Goal: Task Accomplishment & Management: Manage account settings

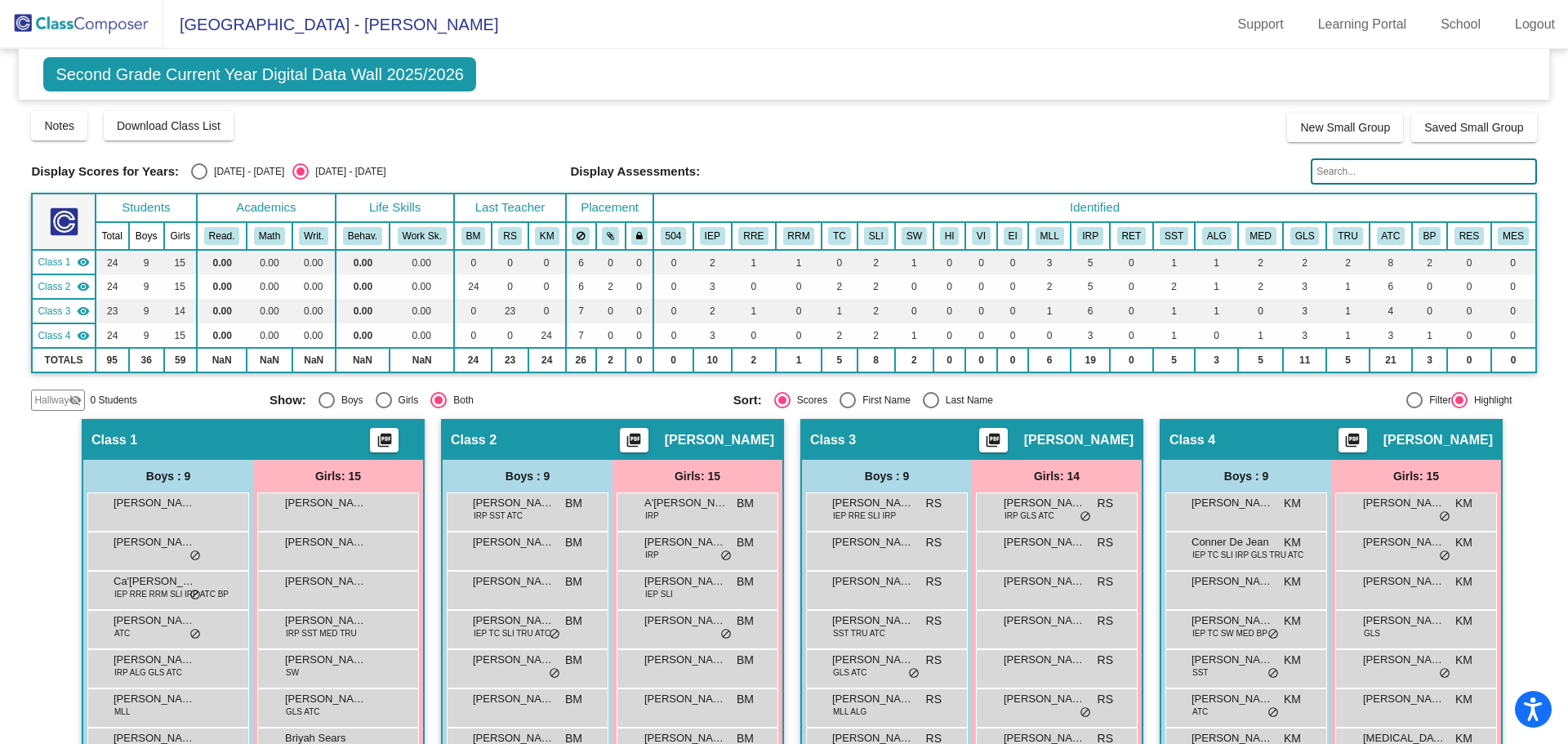
click at [61, 12] on img at bounding box center [82, 24] width 163 height 48
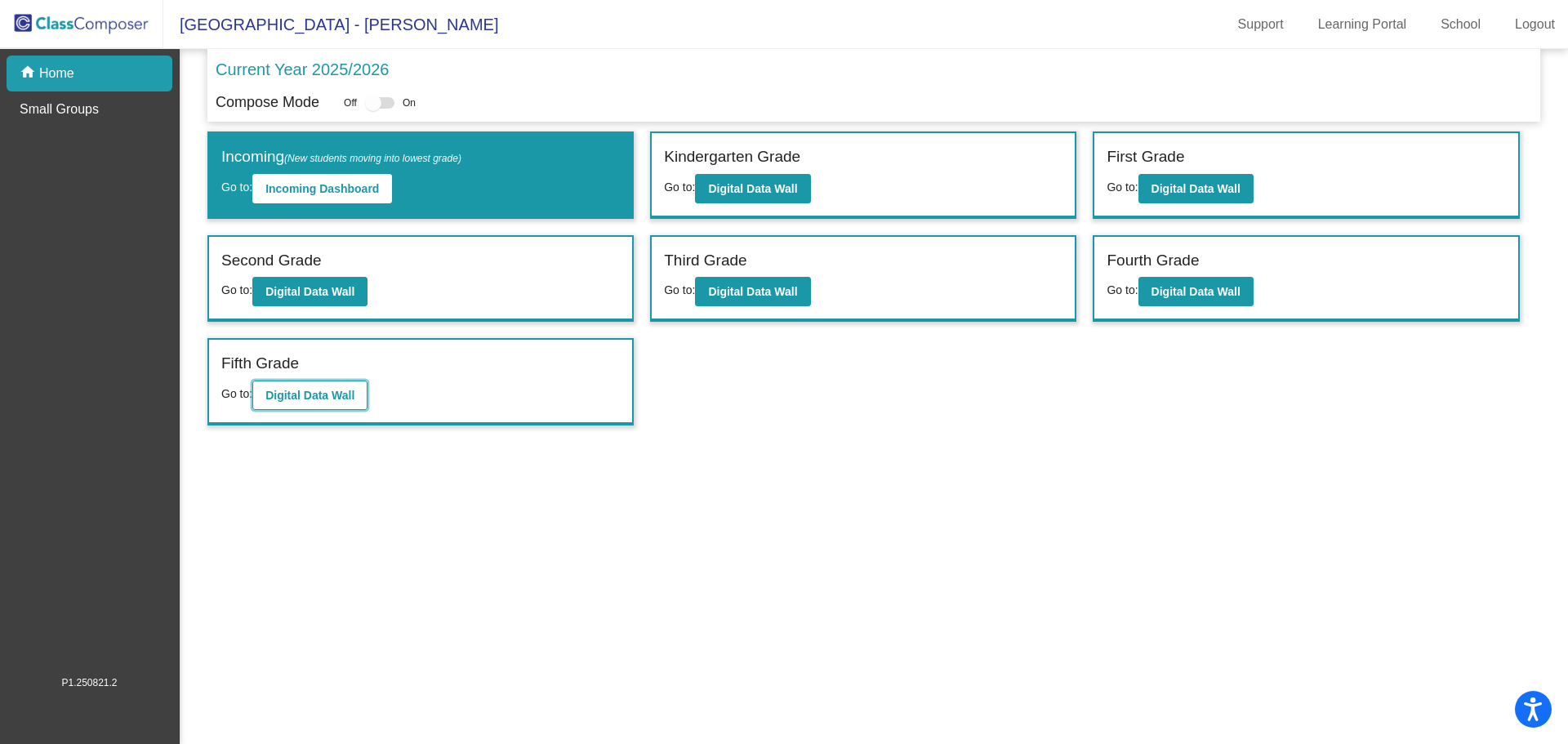
click at [308, 402] on button "Digital Data Wall" at bounding box center [310, 396] width 115 height 29
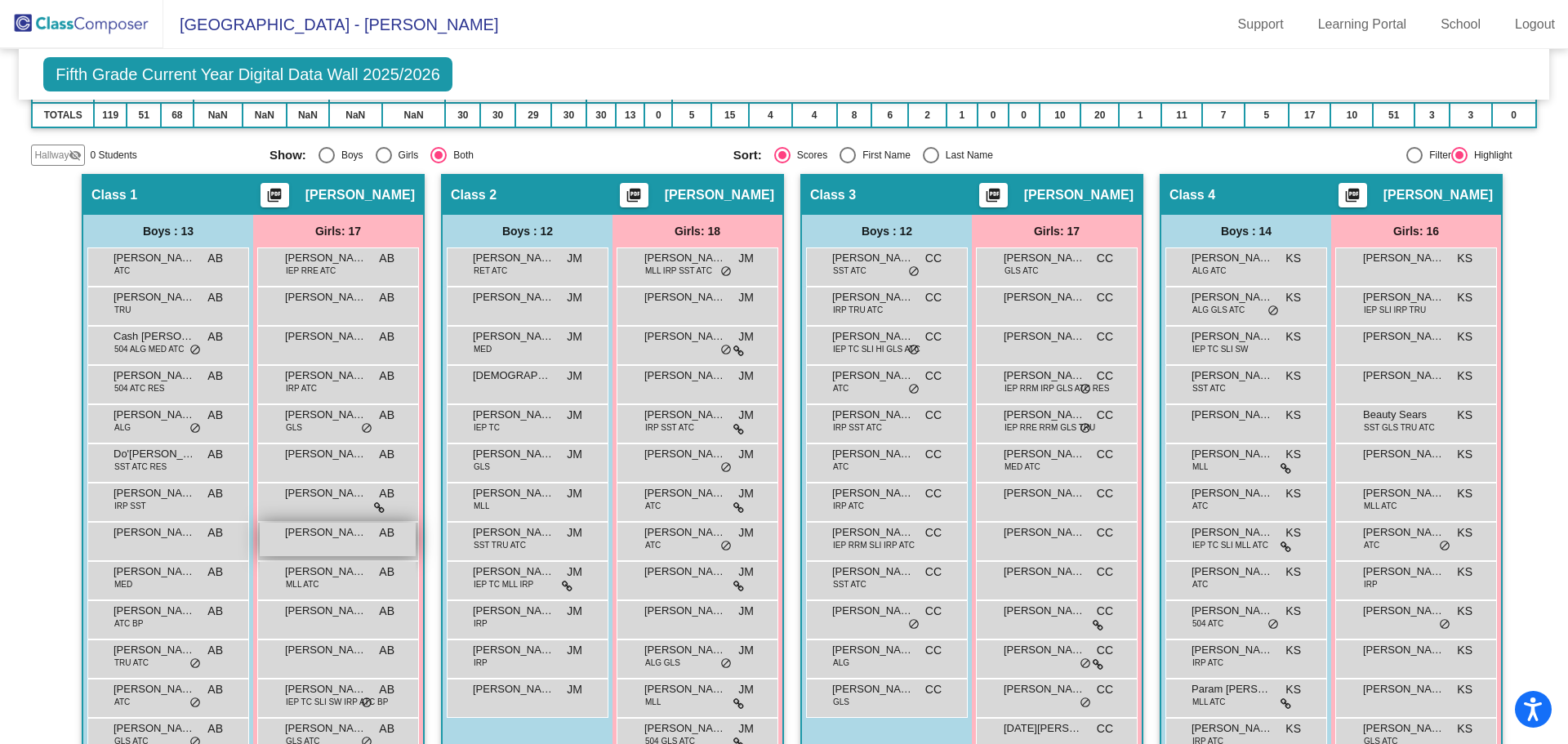
scroll to position [327, 0]
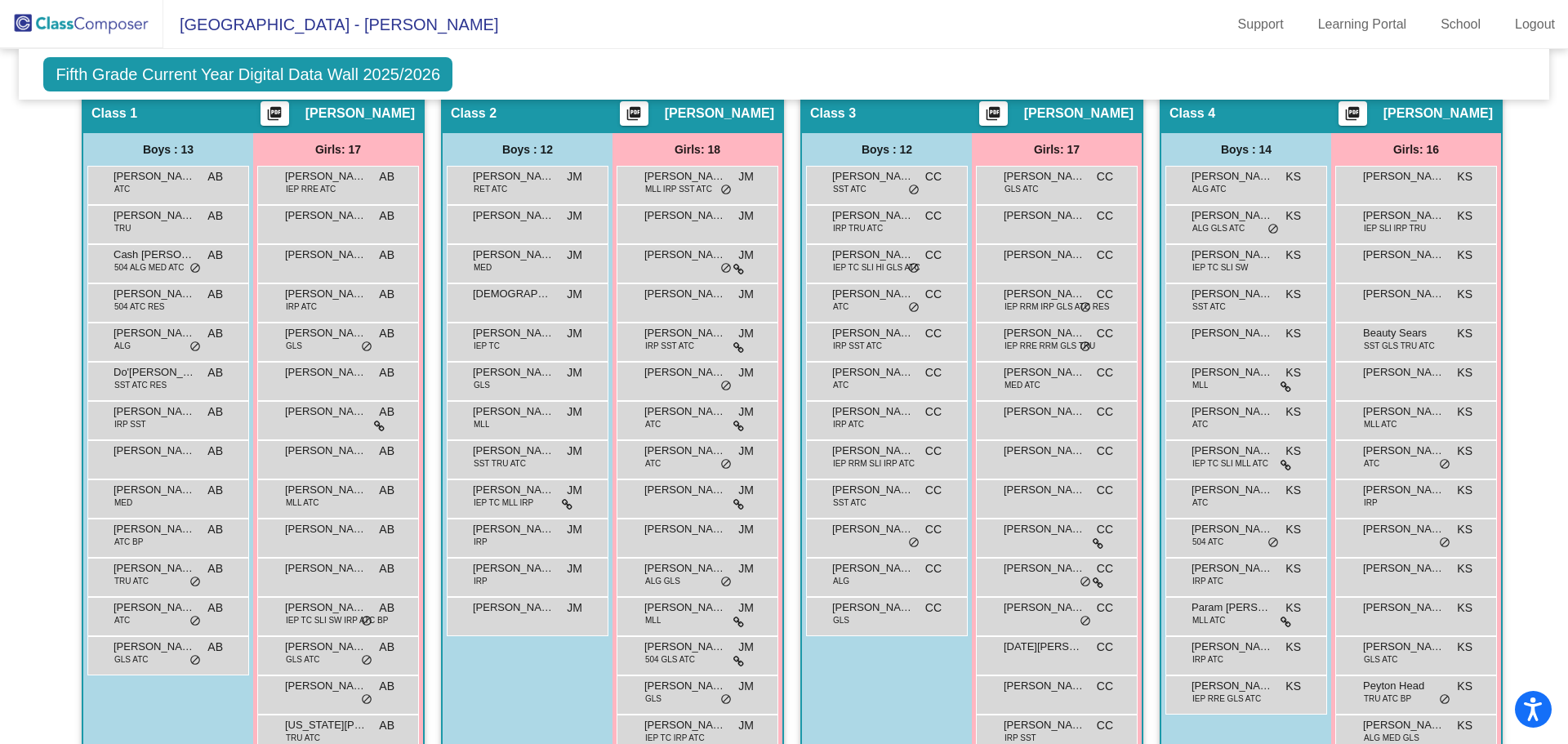
click at [593, 38] on mat-toolbar "[GEOGRAPHIC_DATA] - [PERSON_NAME] Support Learning Portal School Logout" at bounding box center [784, 25] width 1568 height 49
drag, startPoint x: 904, startPoint y: 36, endPoint x: 891, endPoint y: 42, distance: 14.3
click at [900, 38] on mat-toolbar "[GEOGRAPHIC_DATA] - [PERSON_NAME] Support Learning Portal School Logout" at bounding box center [784, 25] width 1568 height 49
click at [590, 34] on mat-toolbar "[GEOGRAPHIC_DATA] - [PERSON_NAME] Support Learning Portal School Logout" at bounding box center [784, 25] width 1568 height 49
drag, startPoint x: 589, startPoint y: 65, endPoint x: 770, endPoint y: 13, distance: 188.3
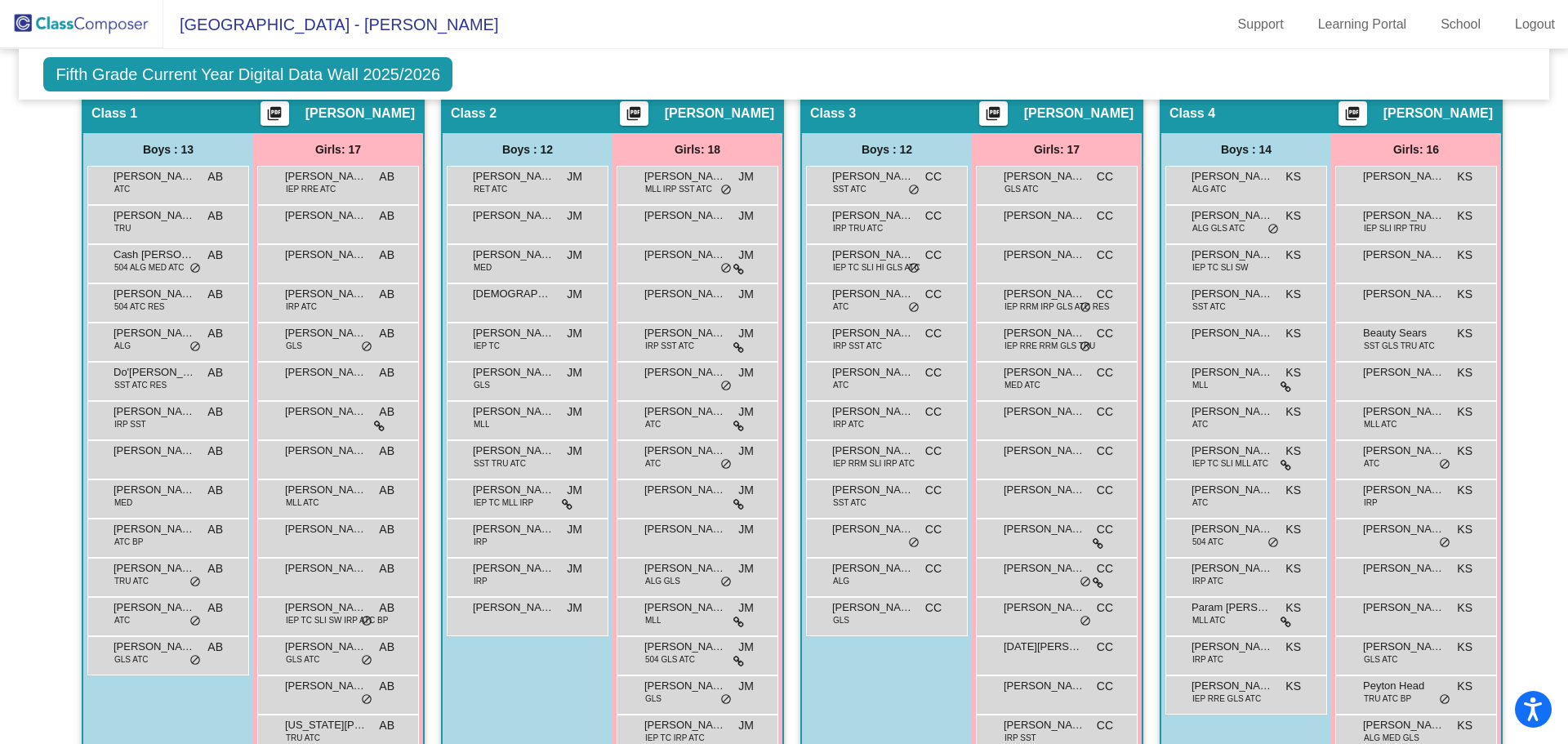
click at [592, 64] on div "Fifth Grade Current Year Digital Data Wall 2025/2026 Add, Move, or Retain Stude…" at bounding box center [784, 74] width 1530 height 51
click at [553, 52] on div "Fifth Grade Current Year Digital Data Wall 2025/2026 Add, Move, or Retain Stude…" at bounding box center [784, 74] width 1530 height 51
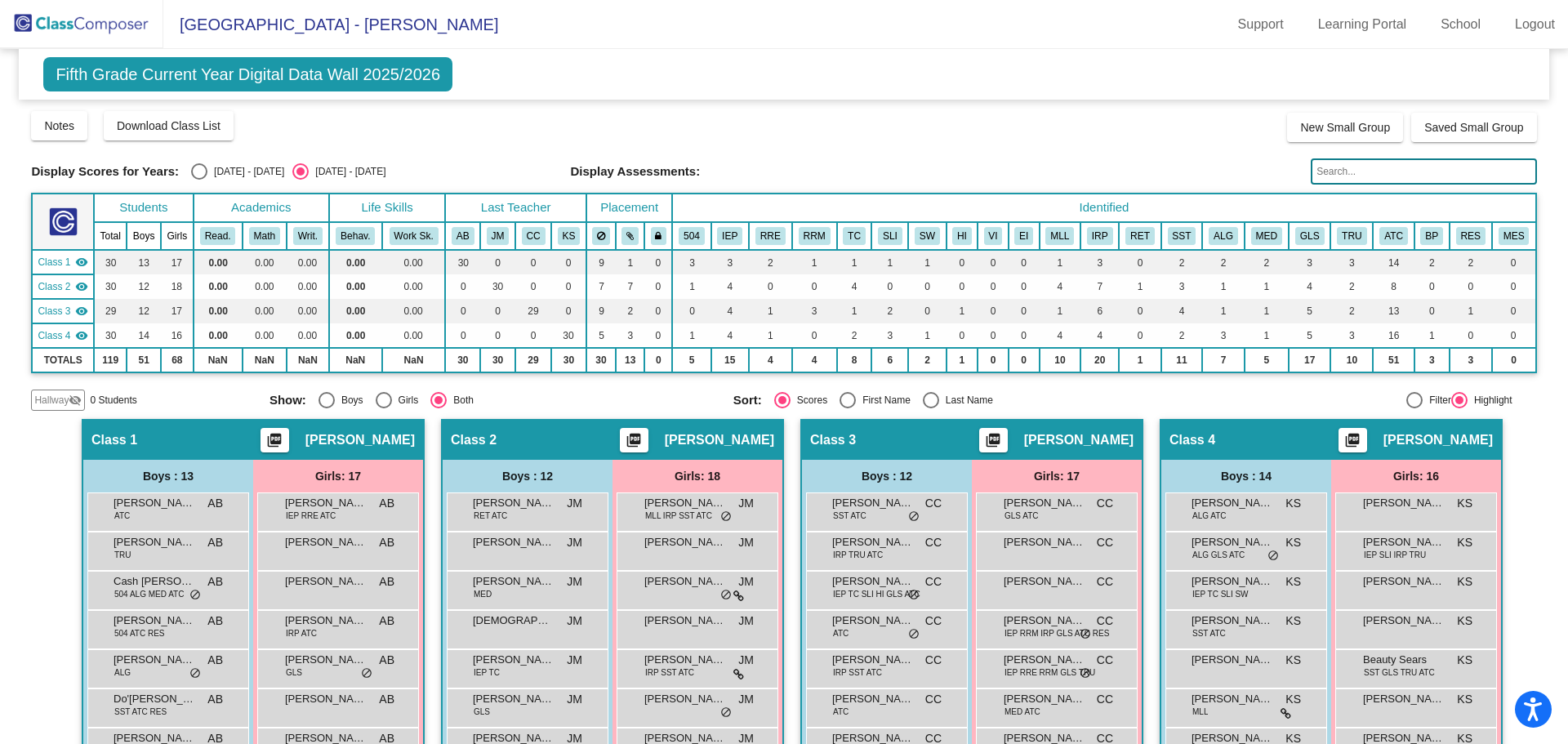
click at [93, 39] on img at bounding box center [82, 24] width 163 height 48
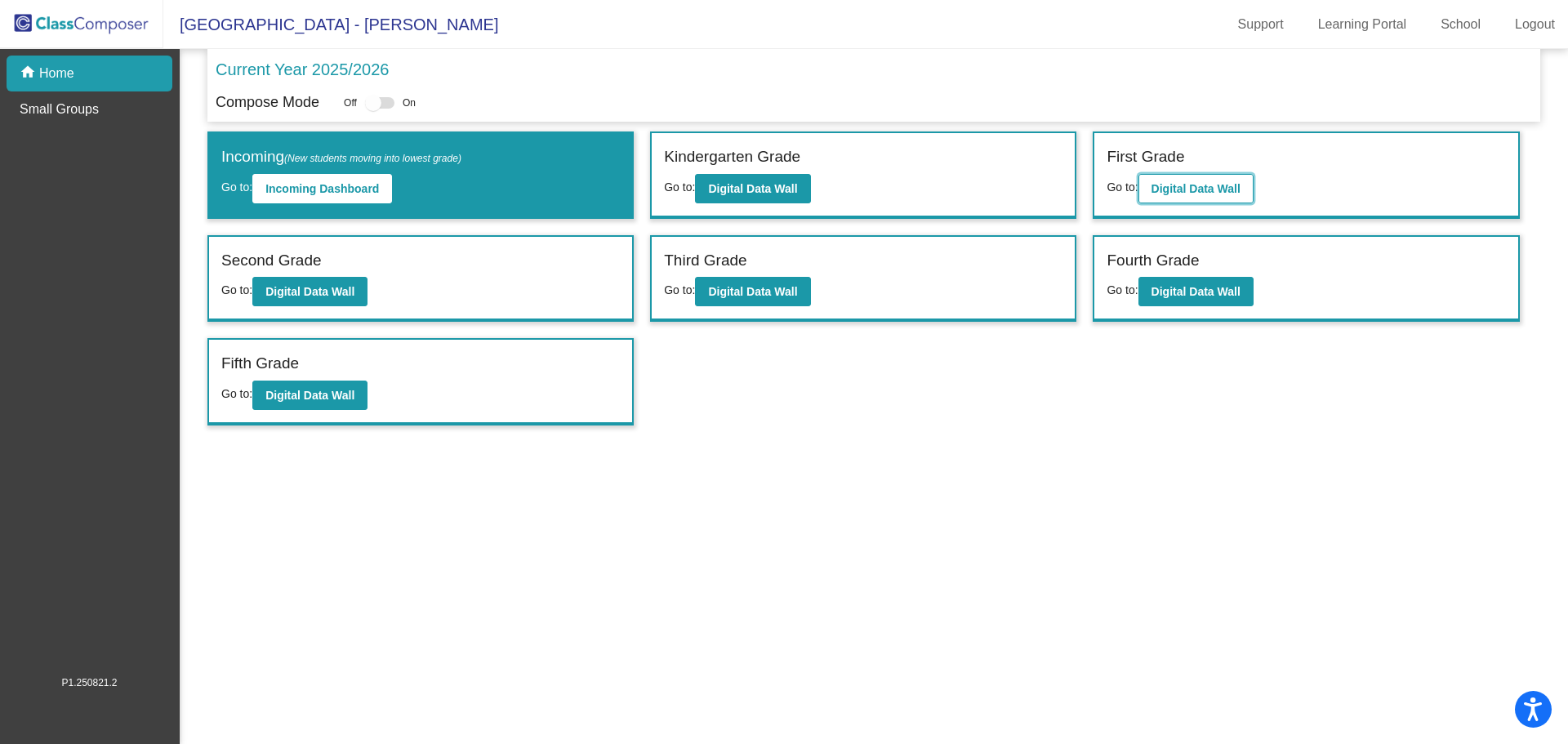
click at [1214, 196] on button "Digital Data Wall" at bounding box center [1195, 189] width 115 height 29
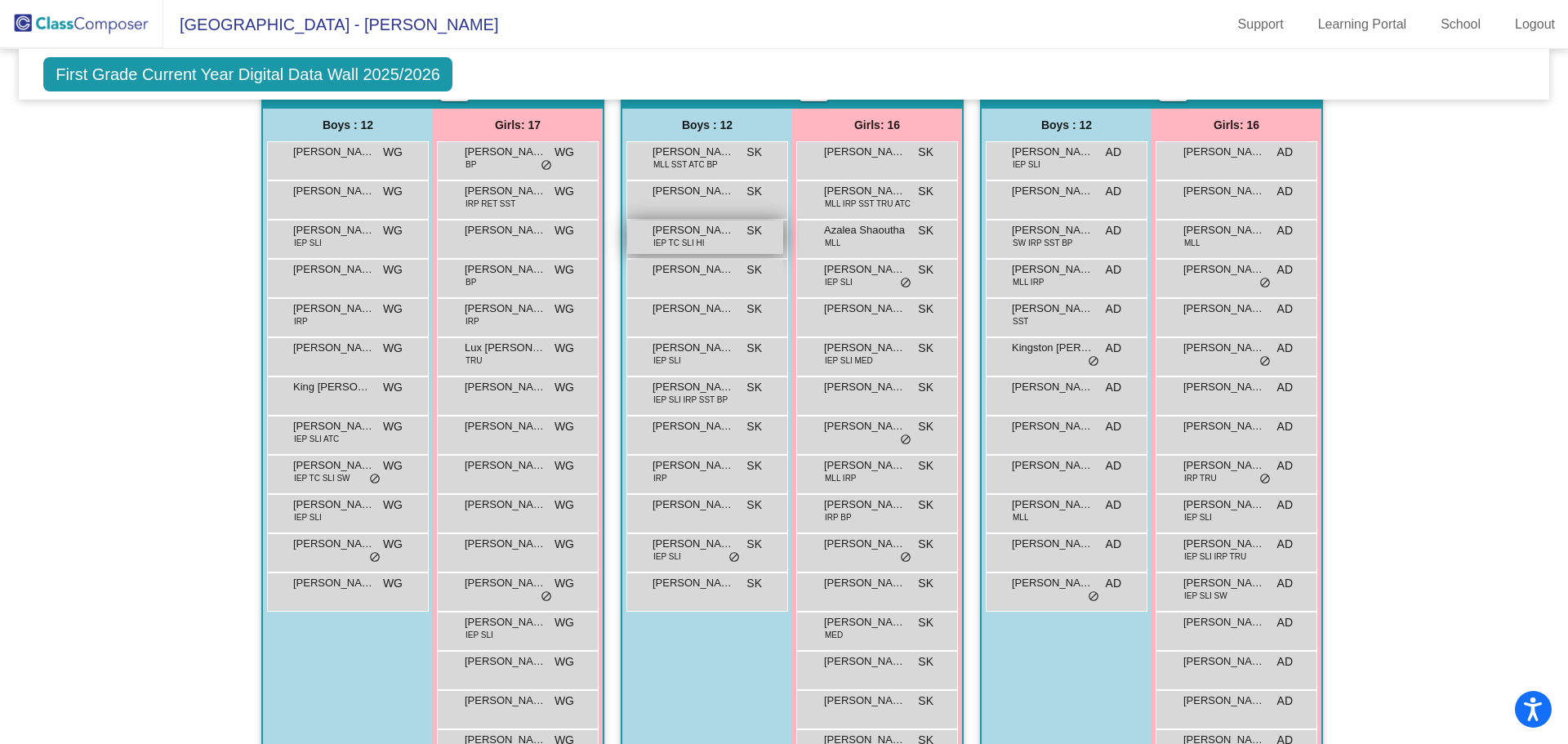
scroll to position [245, 0]
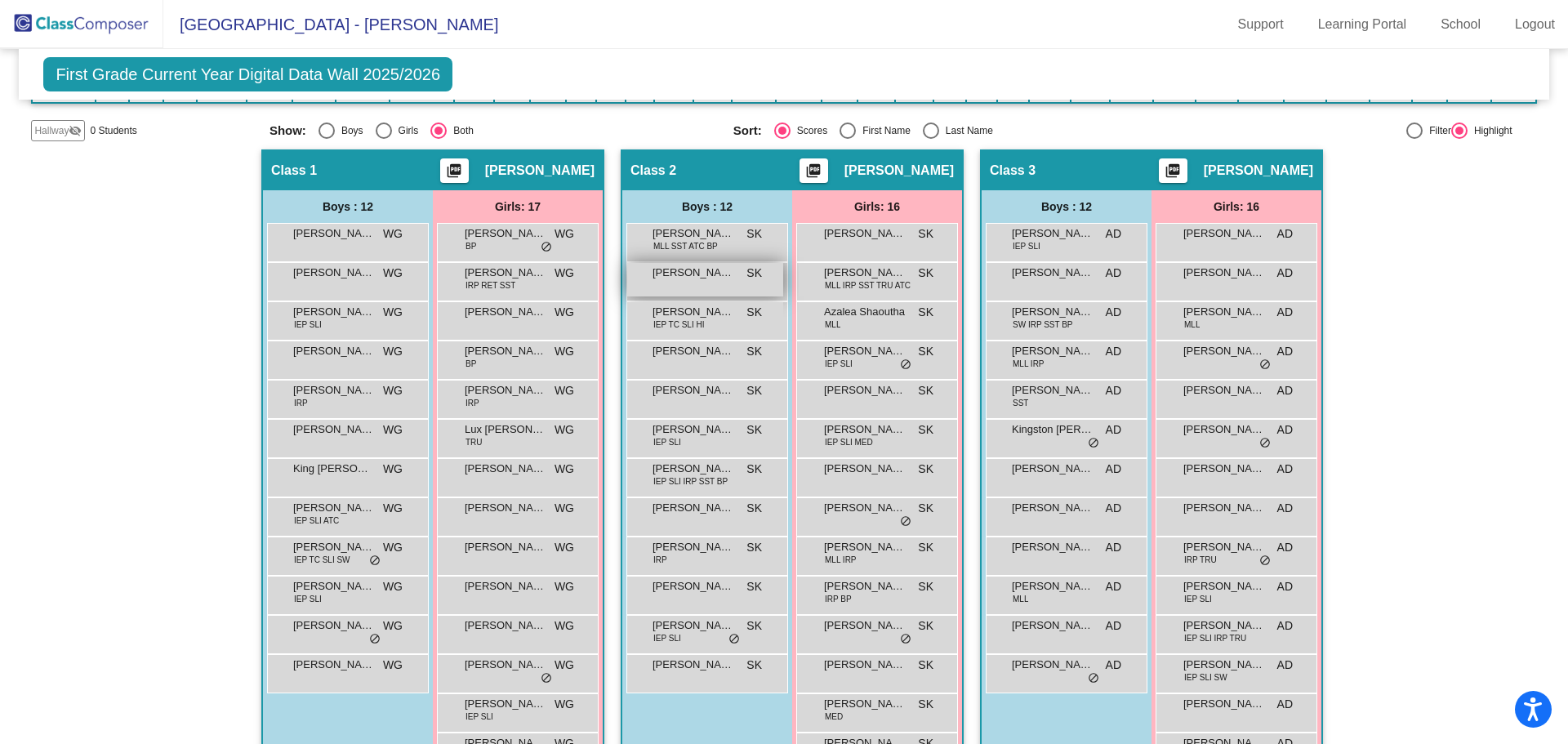
click at [711, 289] on div "[PERSON_NAME] SK lock do_not_disturb_alt" at bounding box center [704, 280] width 156 height 34
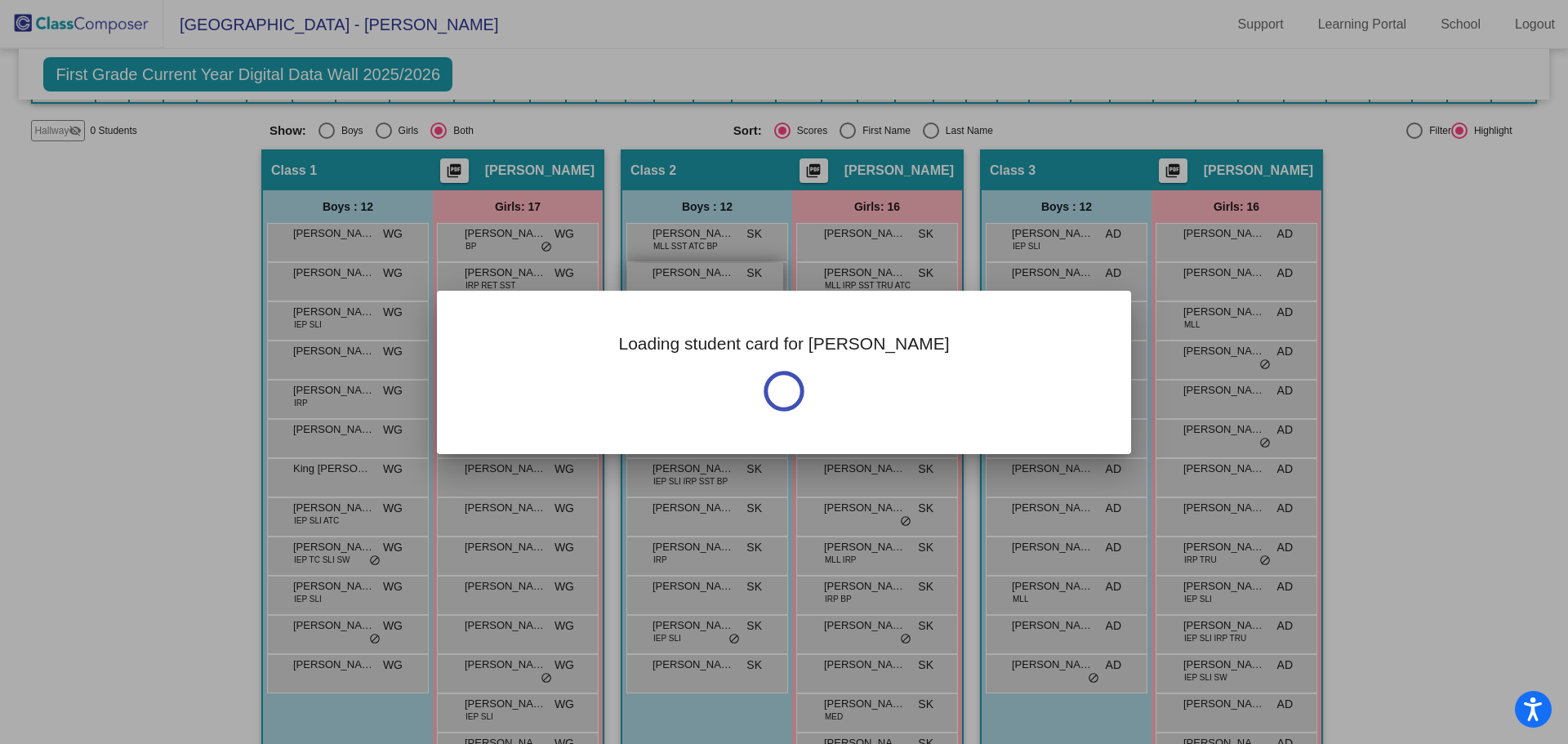
click at [711, 289] on div at bounding box center [784, 372] width 1568 height 744
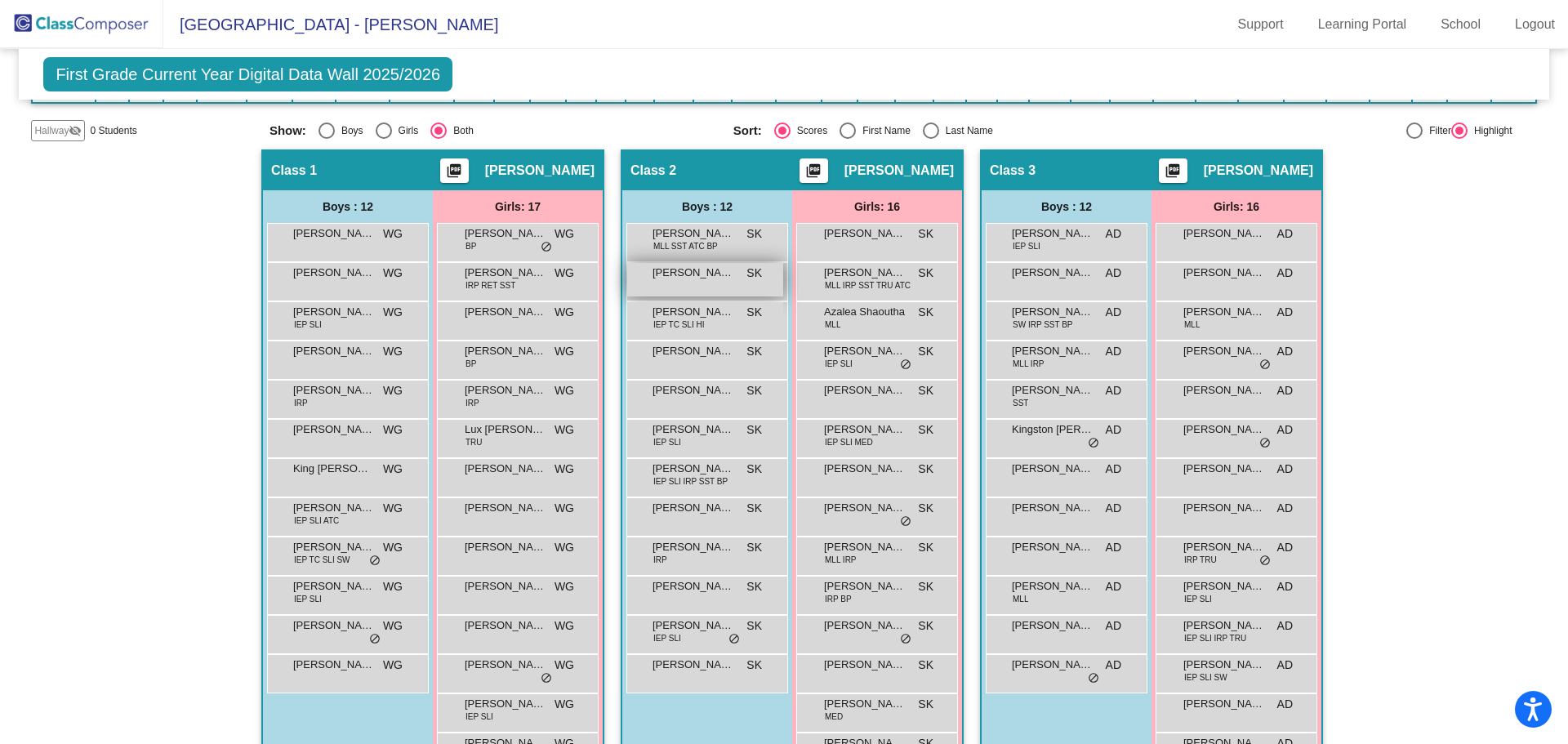
click at [711, 289] on div "[PERSON_NAME] SK lock do_not_disturb_alt" at bounding box center [704, 280] width 156 height 34
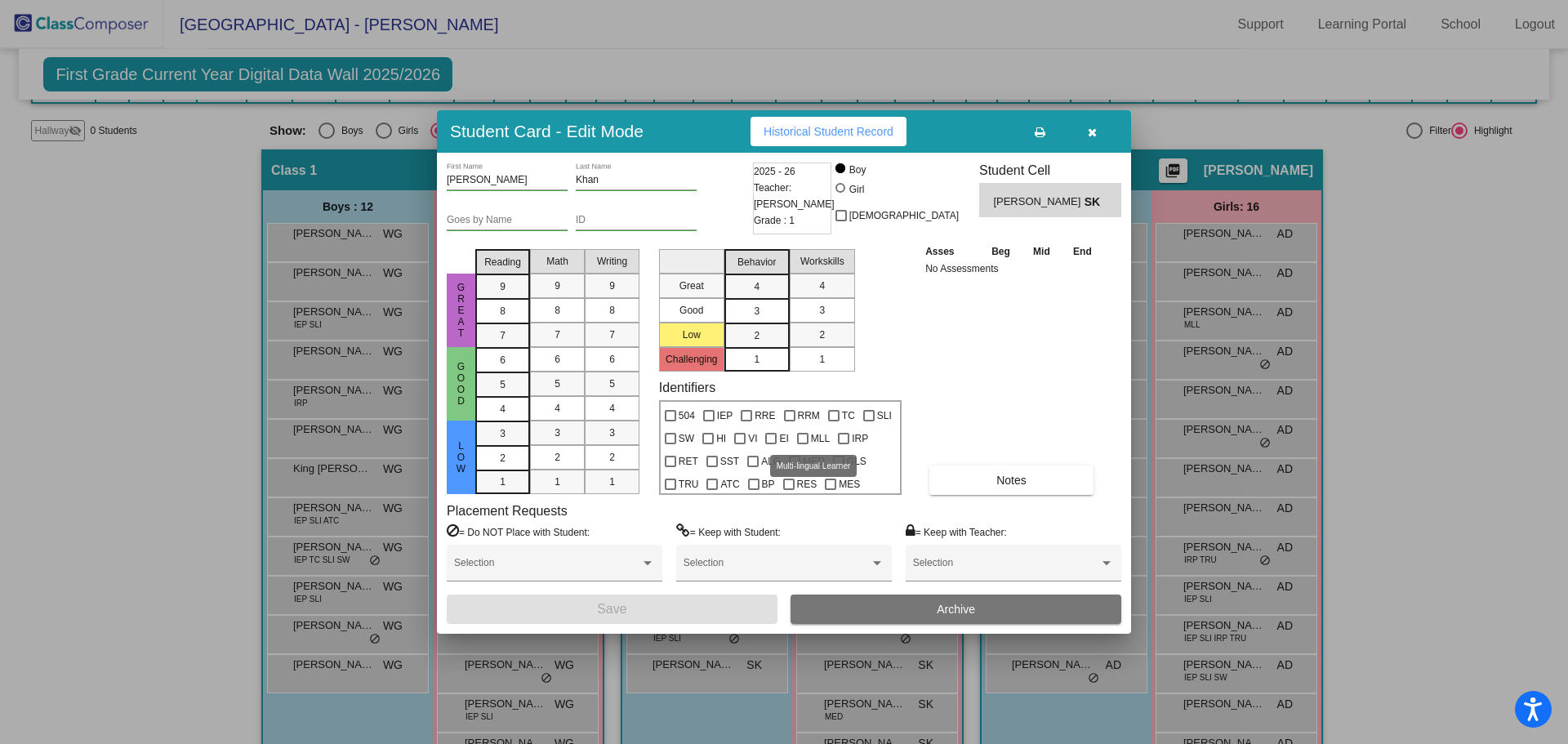
click at [811, 441] on span "MLL" at bounding box center [820, 439] width 19 height 20
click at [802, 445] on input "MLL" at bounding box center [802, 445] width 1 height 1
checkbox input "true"
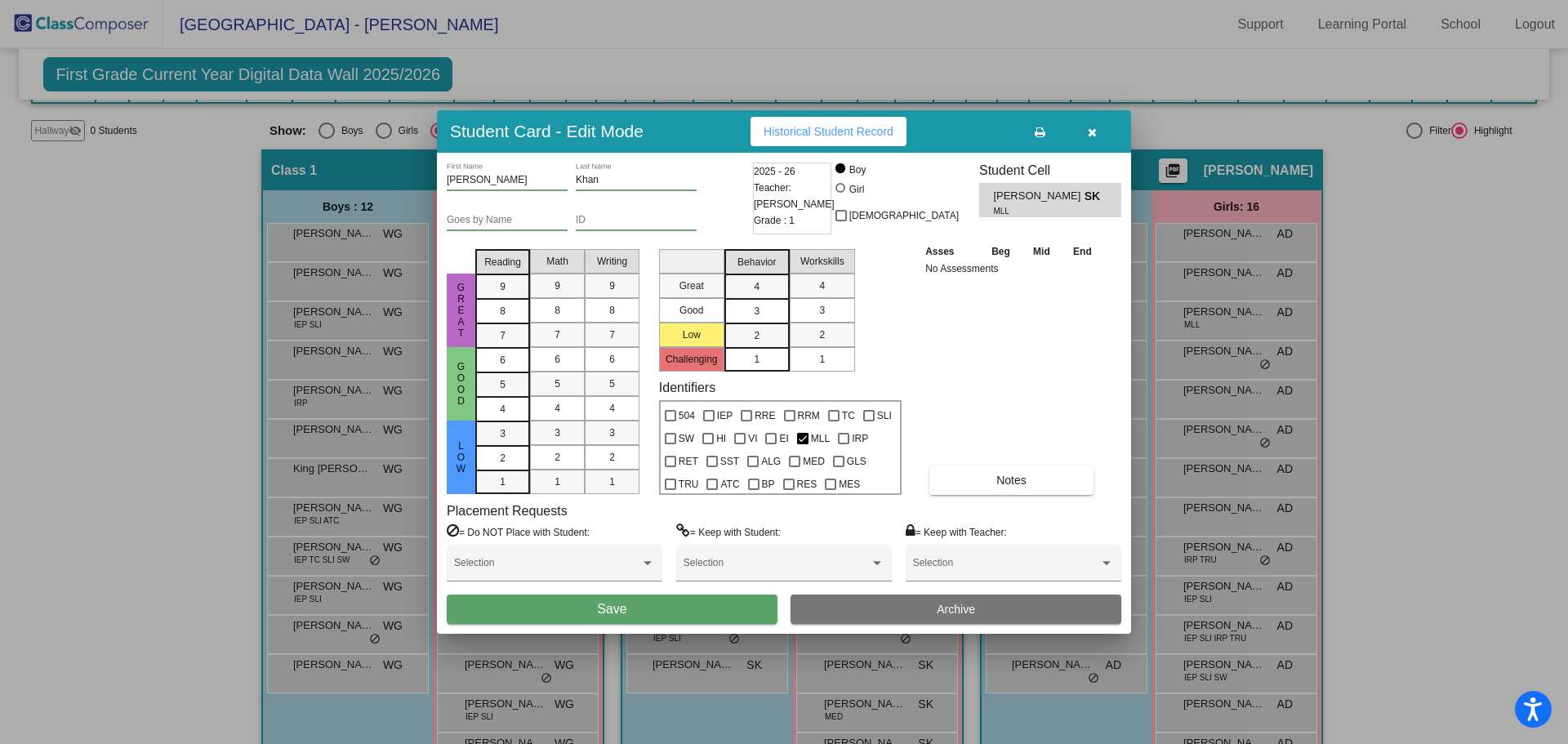
click at [745, 618] on button "Save" at bounding box center [612, 609] width 331 height 29
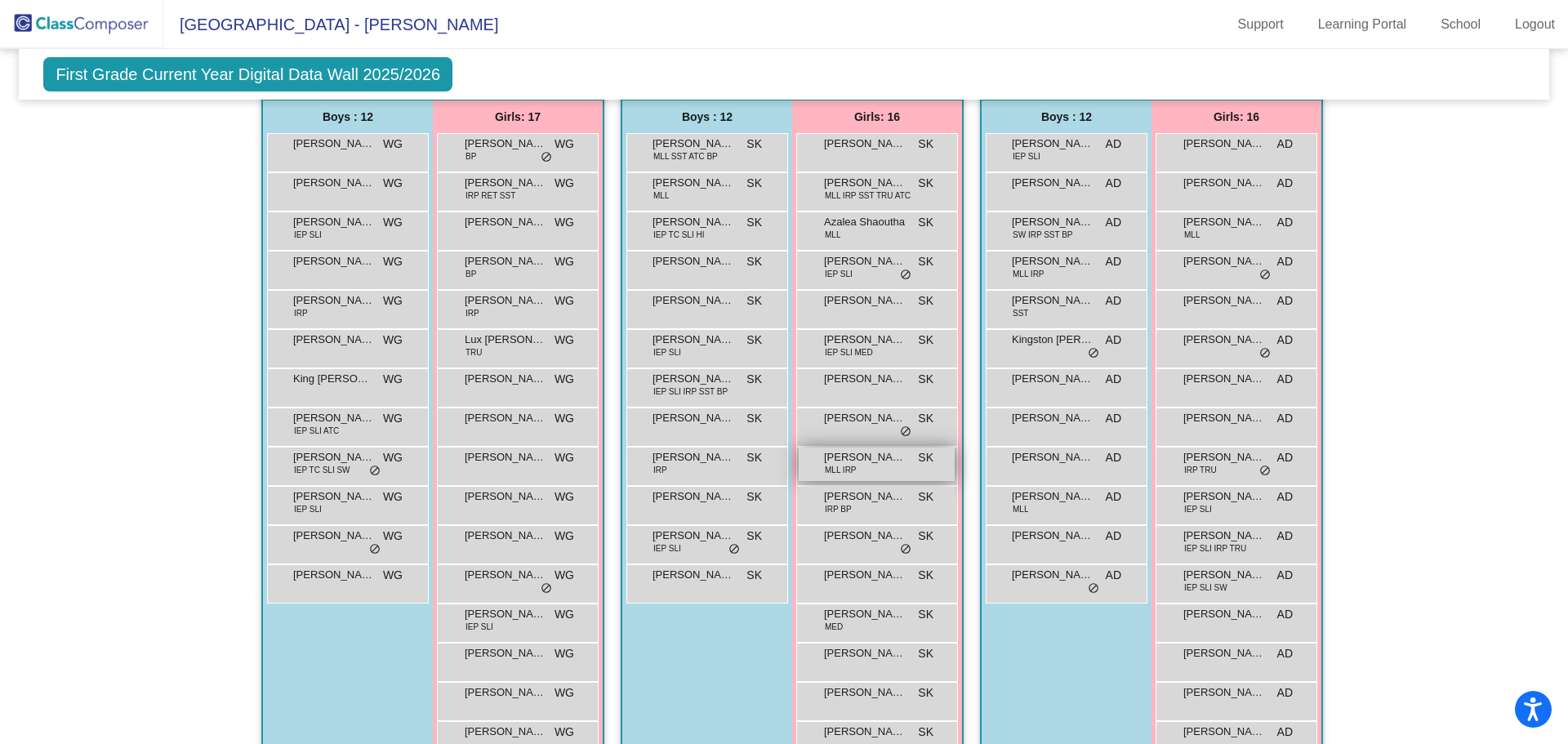
scroll to position [172, 0]
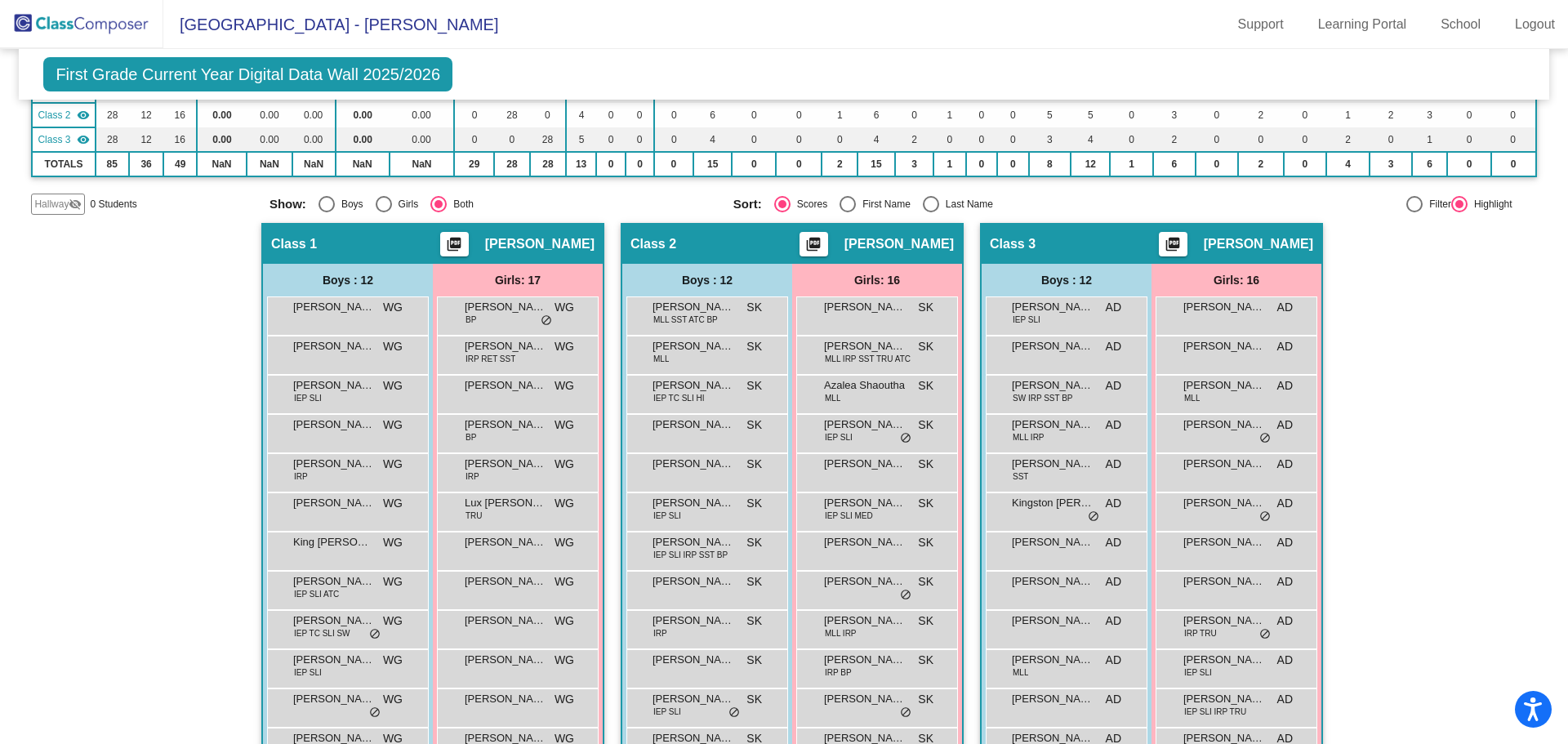
click at [248, 81] on span "First Grade Current Year Digital Data Wall 2025/2026" at bounding box center [248, 74] width 409 height 34
click at [109, 20] on img at bounding box center [82, 24] width 163 height 48
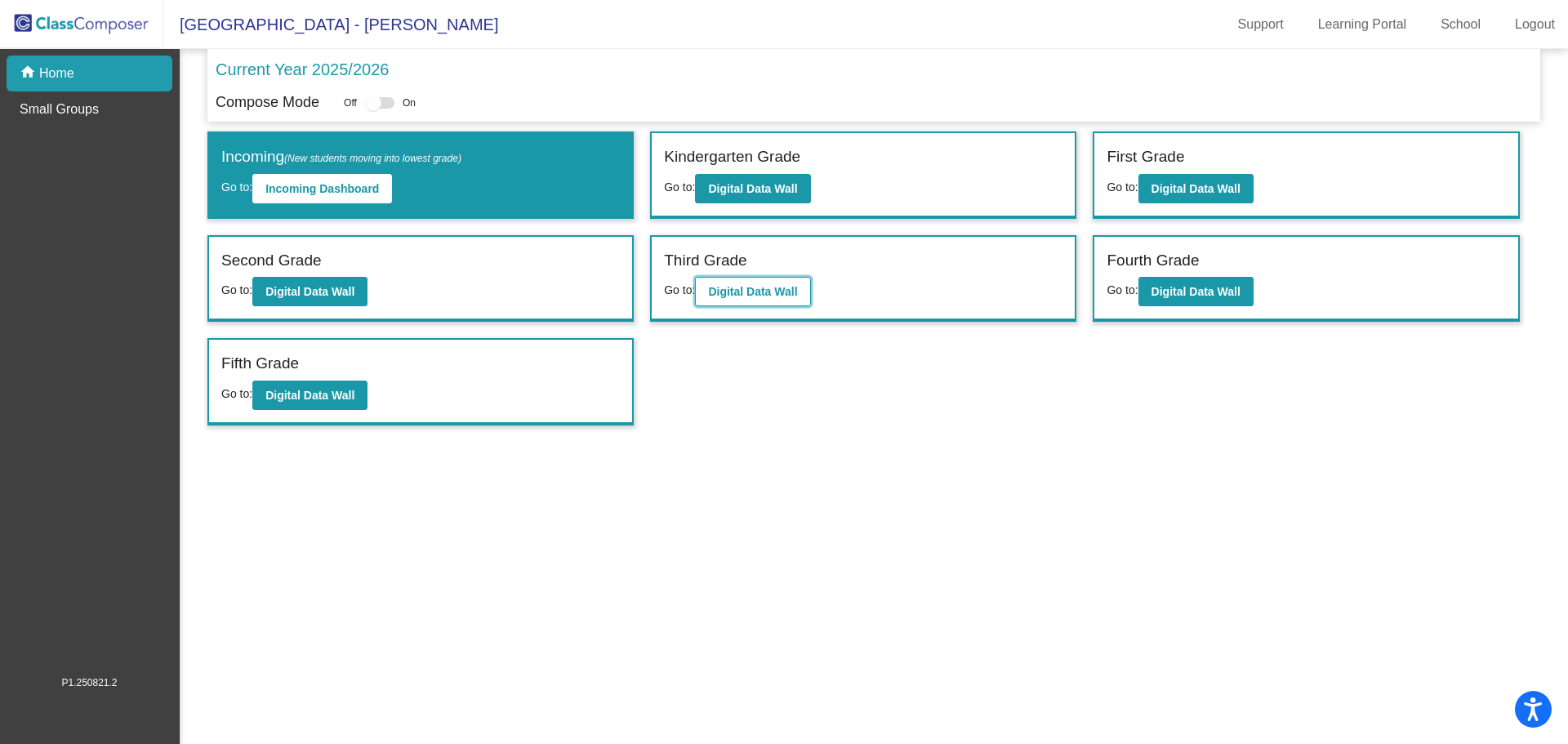
click at [771, 290] on b "Digital Data Wall" at bounding box center [752, 292] width 89 height 13
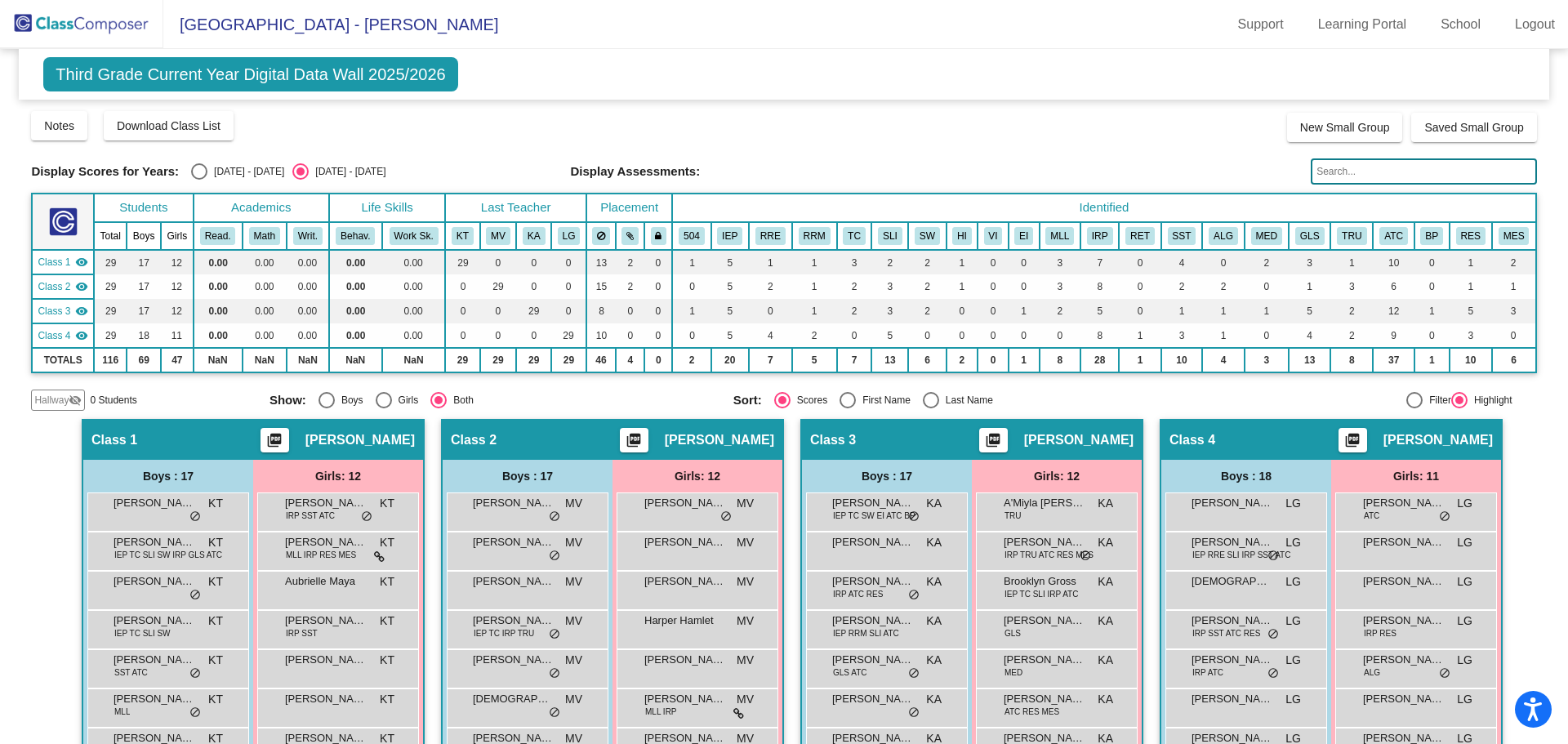
click at [261, 82] on span "Third Grade Current Year Digital Data Wall 2025/2026" at bounding box center [250, 74] width 414 height 34
click at [144, 17] on img at bounding box center [82, 24] width 163 height 48
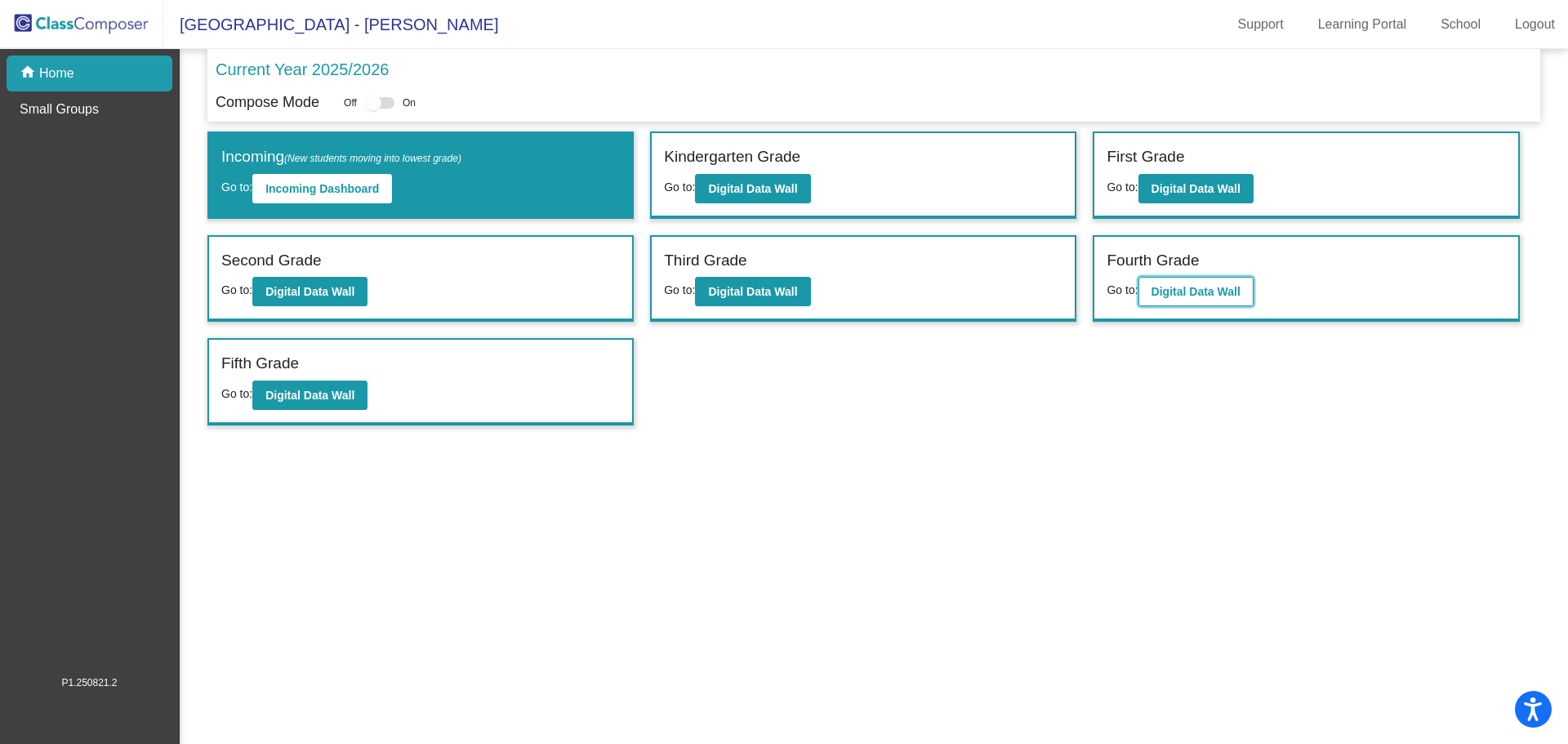
click at [1158, 283] on button "Digital Data Wall" at bounding box center [1195, 292] width 115 height 29
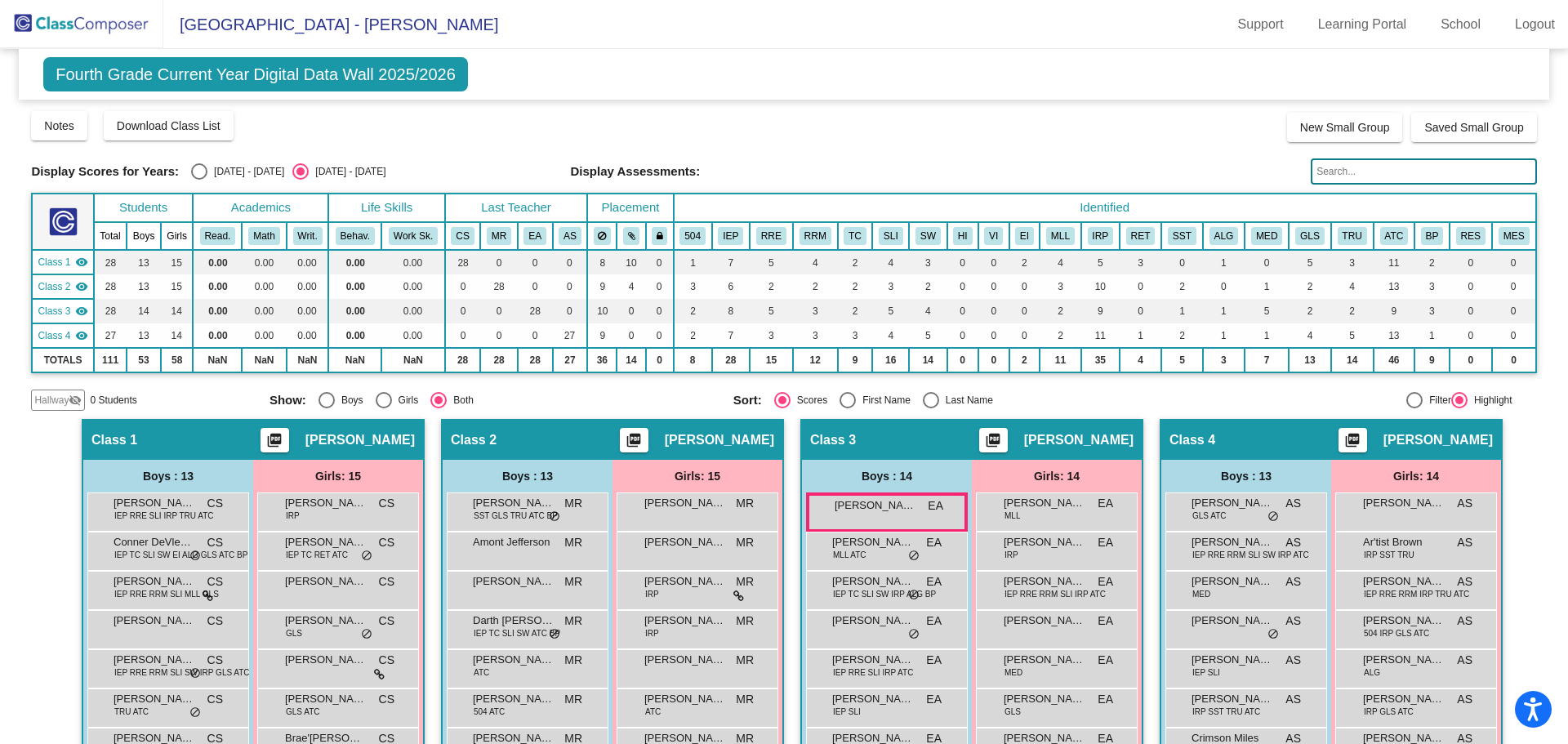
click at [90, 24] on img at bounding box center [82, 24] width 163 height 48
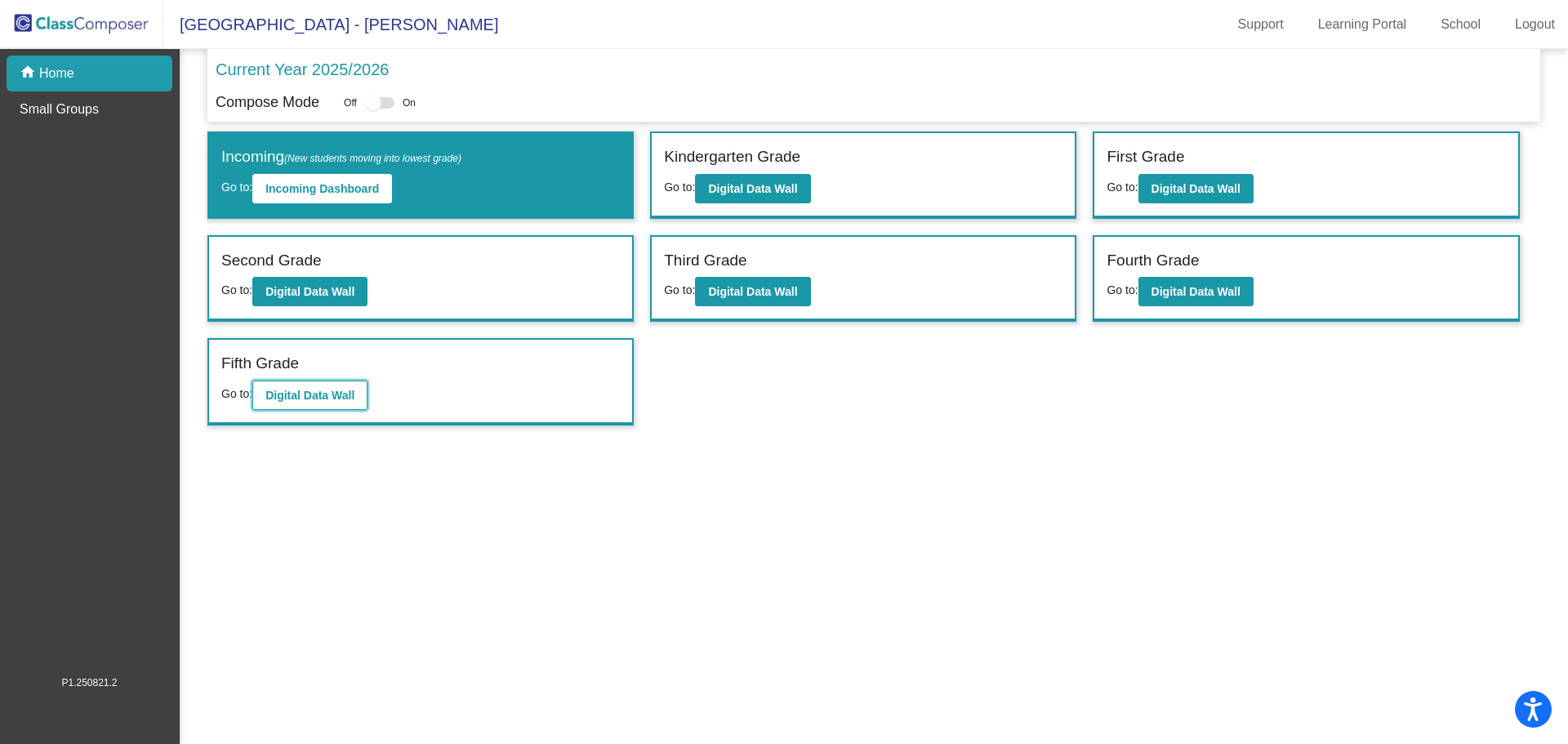
click at [354, 400] on b "Digital Data Wall" at bounding box center [310, 396] width 89 height 13
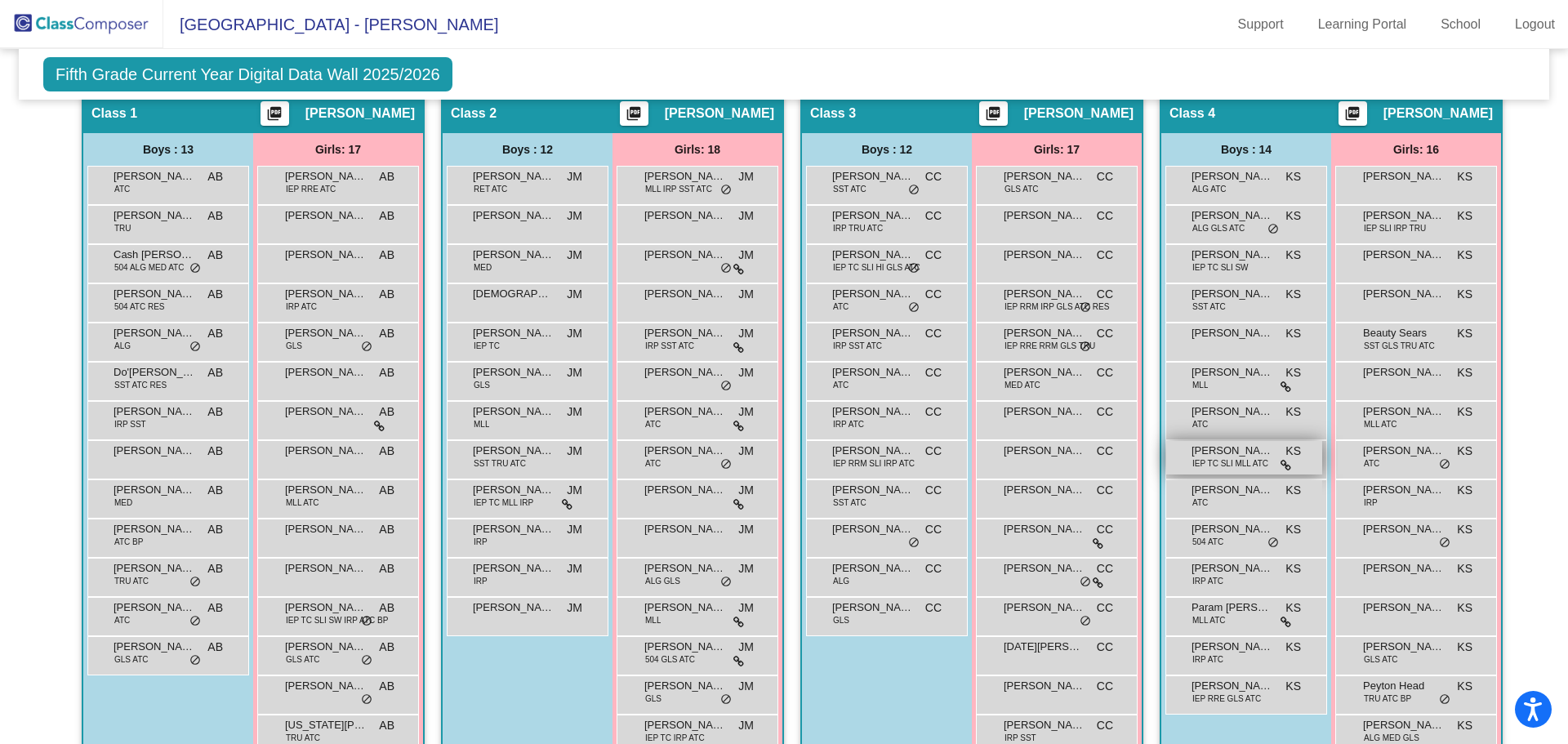
scroll to position [164, 0]
